Goal: Information Seeking & Learning: Learn about a topic

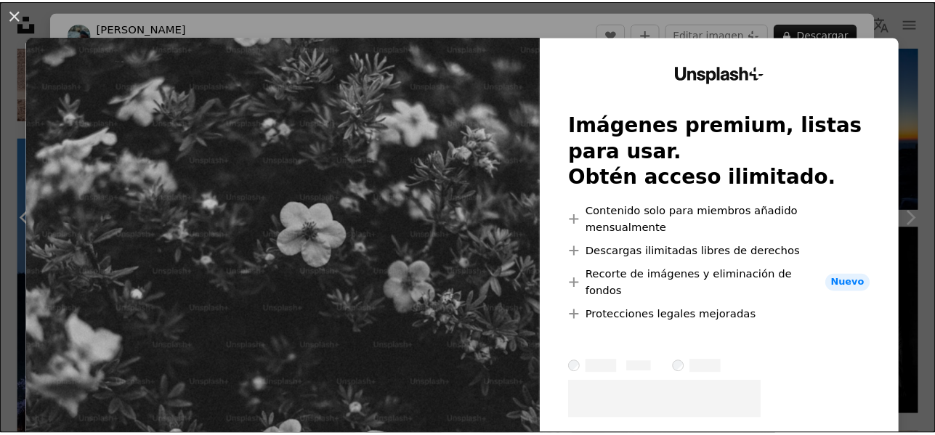
scroll to position [73, 0]
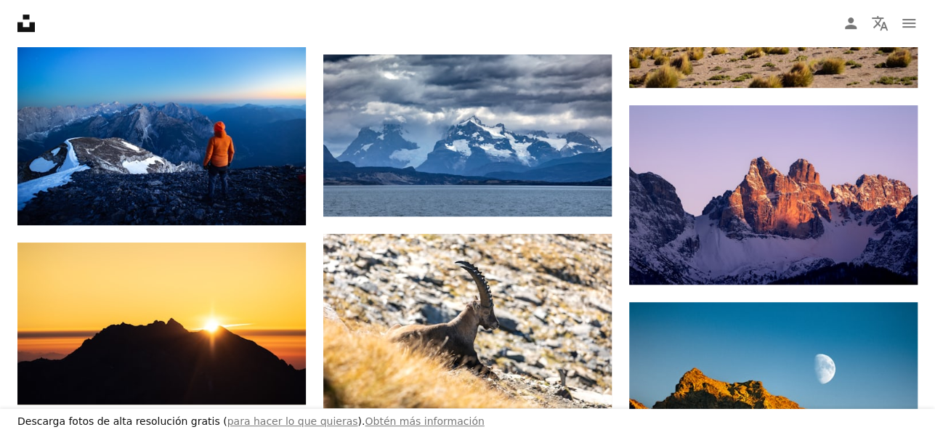
scroll to position [14312, 0]
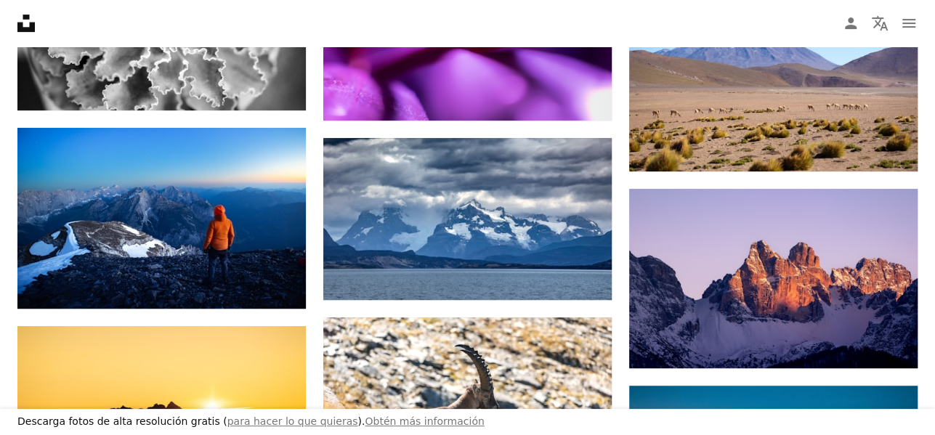
click at [28, 28] on icon at bounding box center [25, 23] width 17 height 17
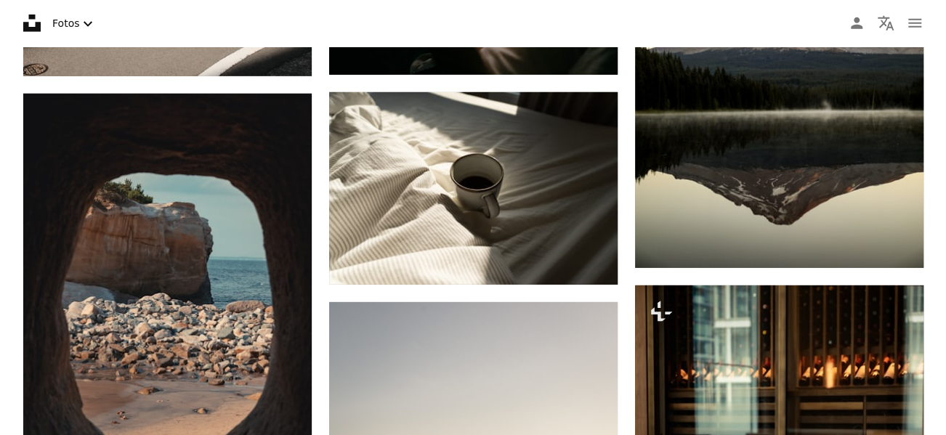
scroll to position [2107, 0]
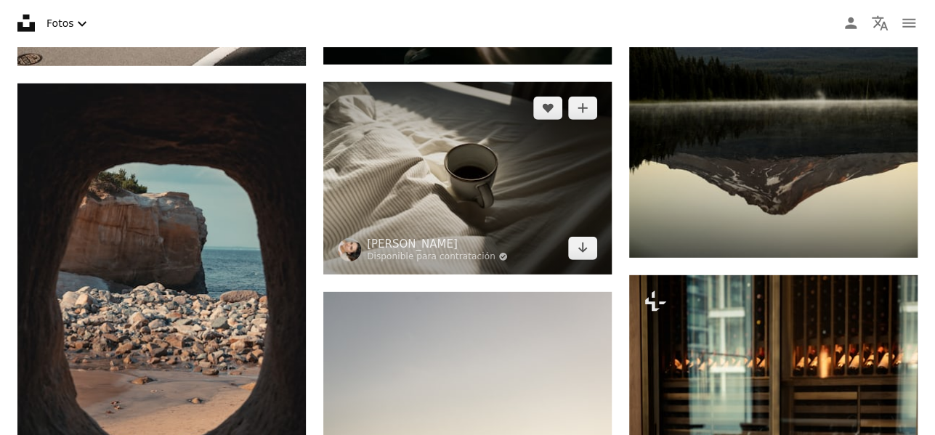
click at [442, 164] on img at bounding box center [467, 178] width 288 height 193
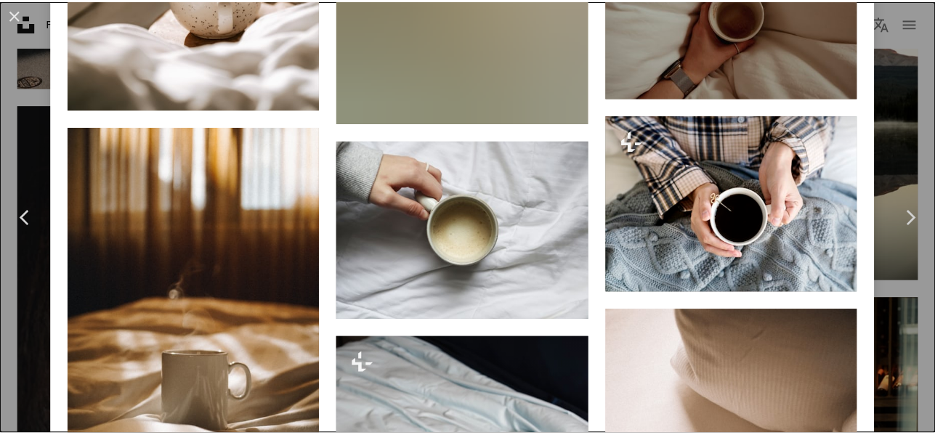
scroll to position [2179, 0]
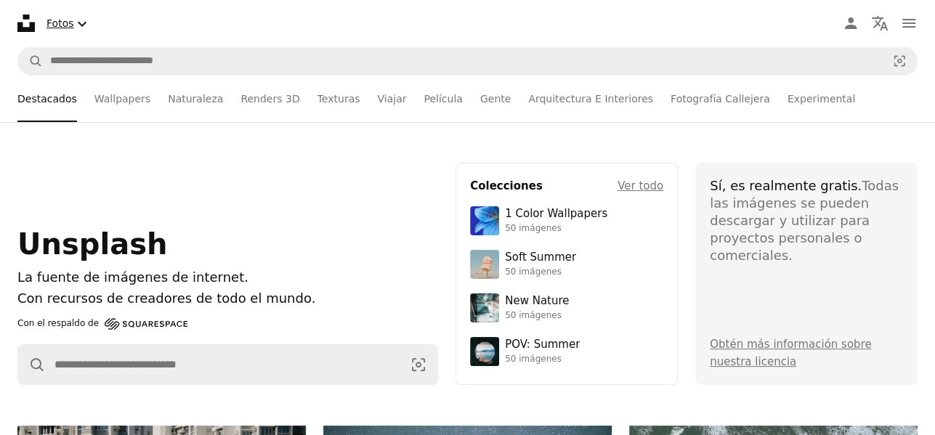
click at [68, 26] on button "Fotos Chevron down" at bounding box center [69, 24] width 56 height 30
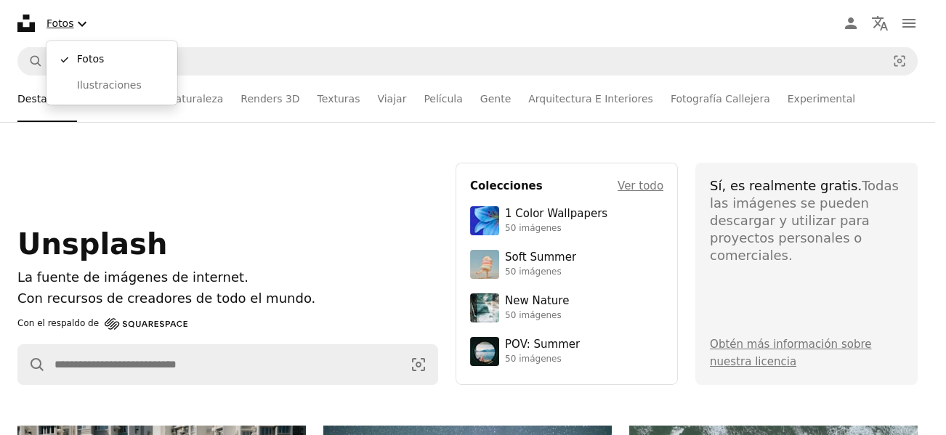
click at [86, 23] on icon "Chevron down" at bounding box center [81, 23] width 17 height 17
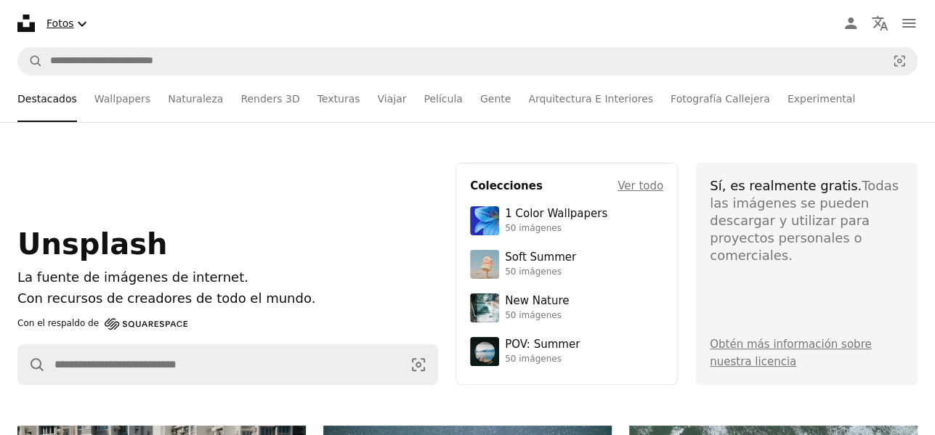
click at [82, 23] on icon "Seleccionar tipo de material" at bounding box center [82, 23] width 9 height 5
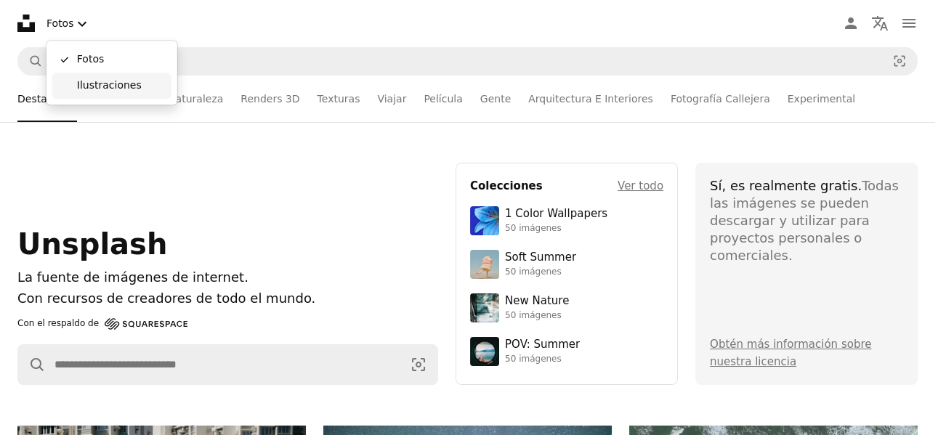
click at [100, 88] on span "Ilustraciones" at bounding box center [121, 85] width 89 height 15
